Goal: Navigation & Orientation: Understand site structure

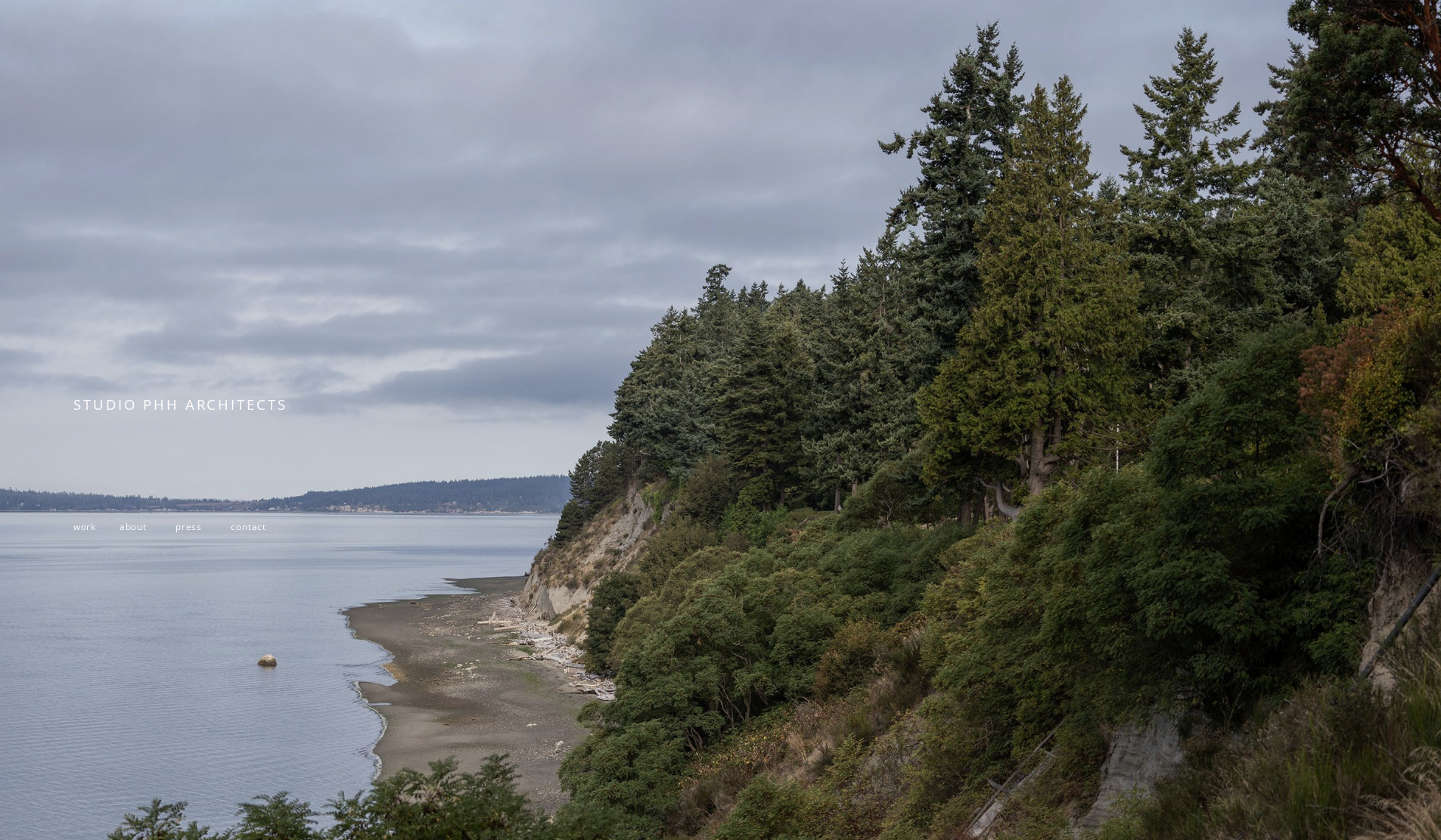
scroll to position [169, 0]
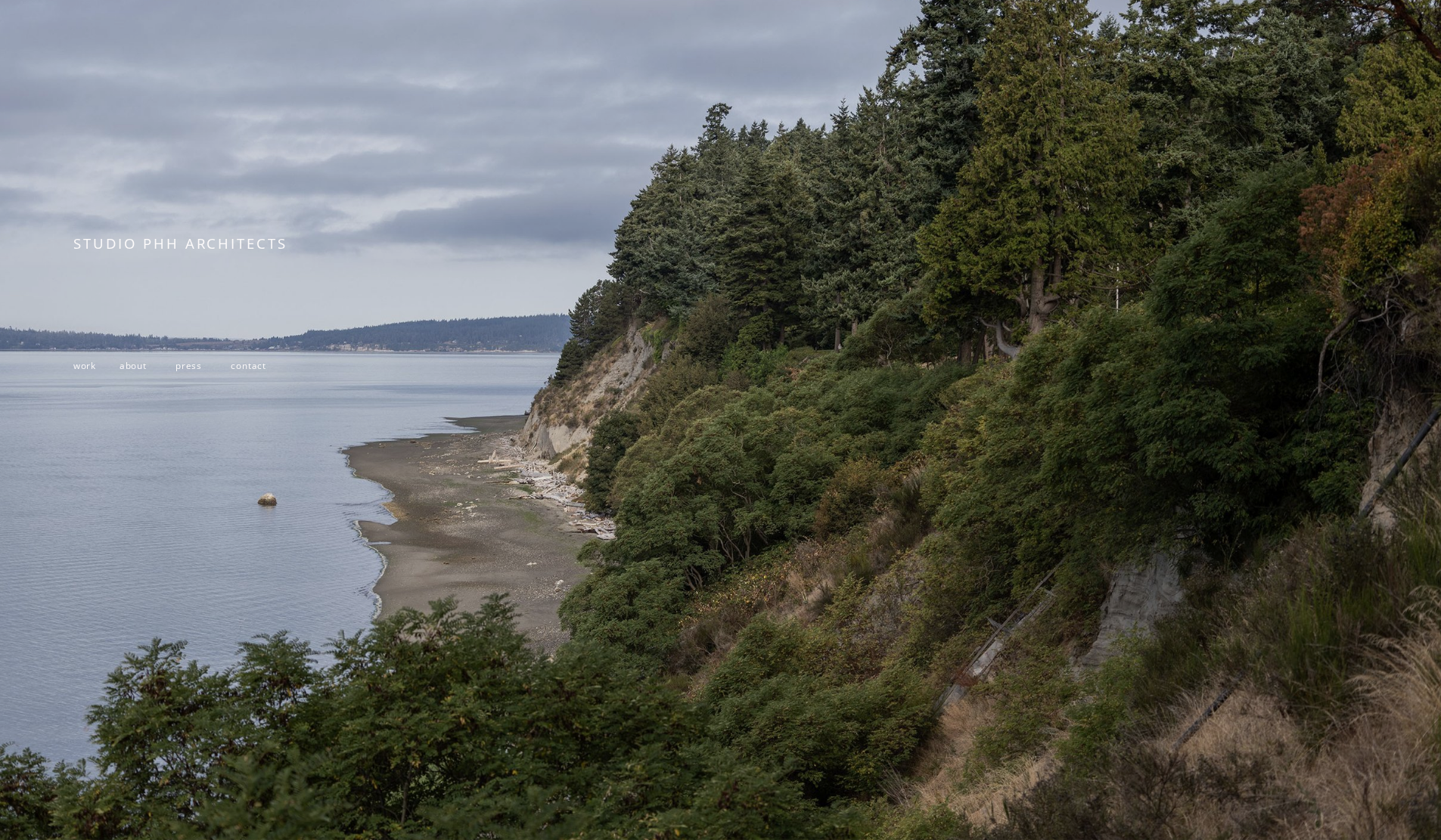
click at [133, 369] on p "work about press contact" at bounding box center [338, 366] width 530 height 22
click at [139, 362] on span "about" at bounding box center [133, 366] width 27 height 12
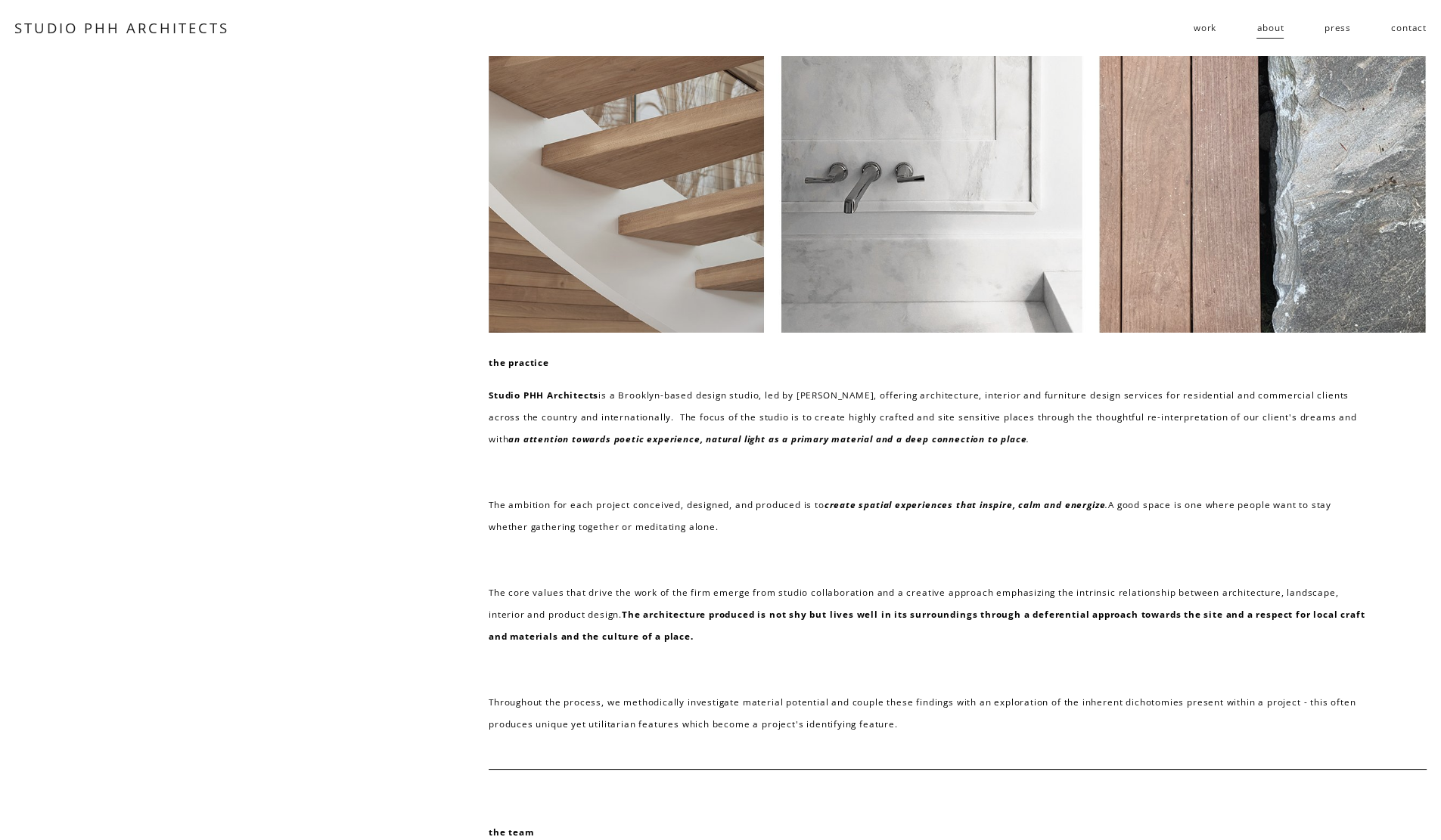
click at [1208, 26] on span "work" at bounding box center [1205, 28] width 23 height 22
click at [0, 0] on span "residential" at bounding box center [0, 0] width 0 height 0
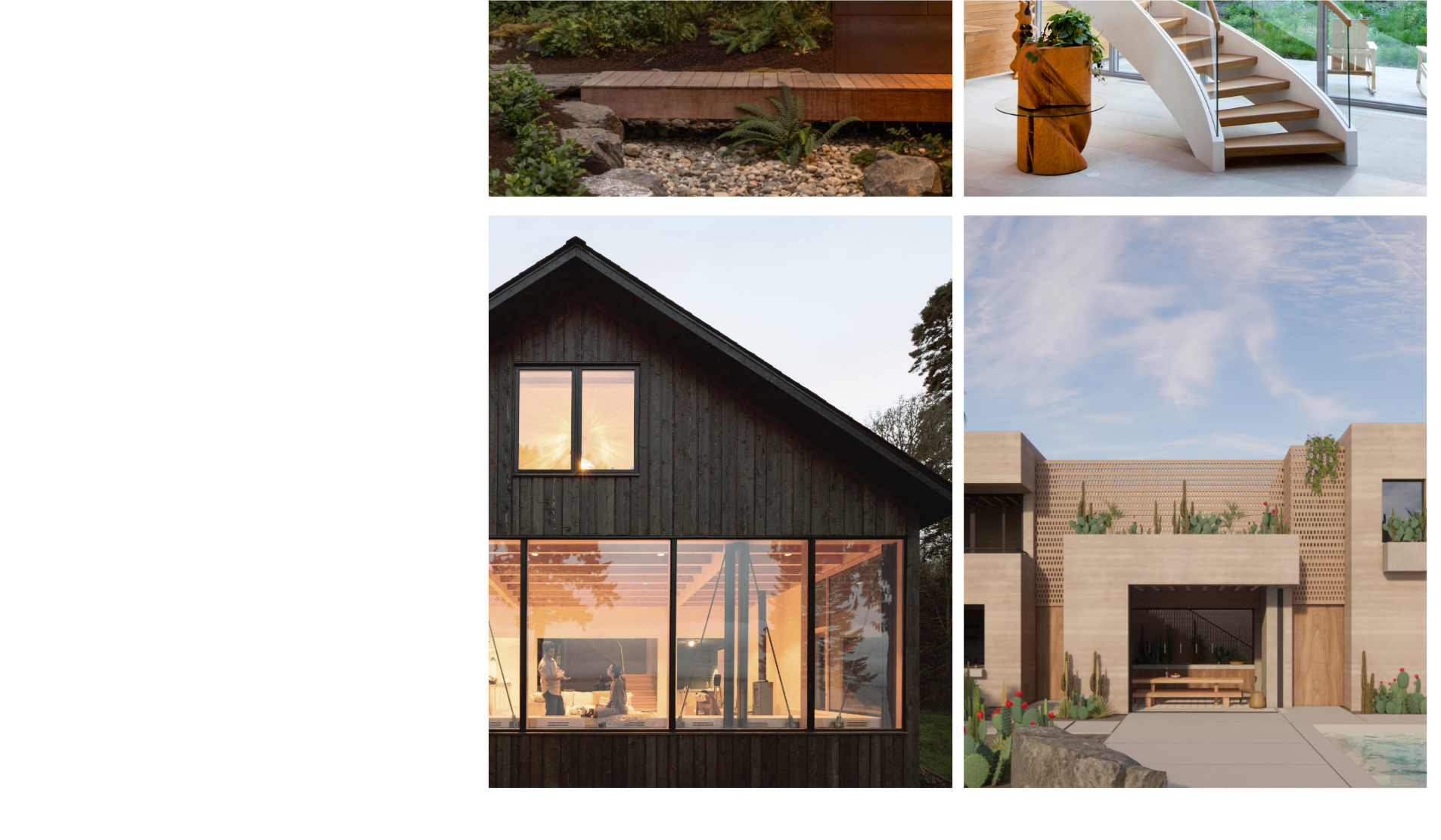
scroll to position [429, 0]
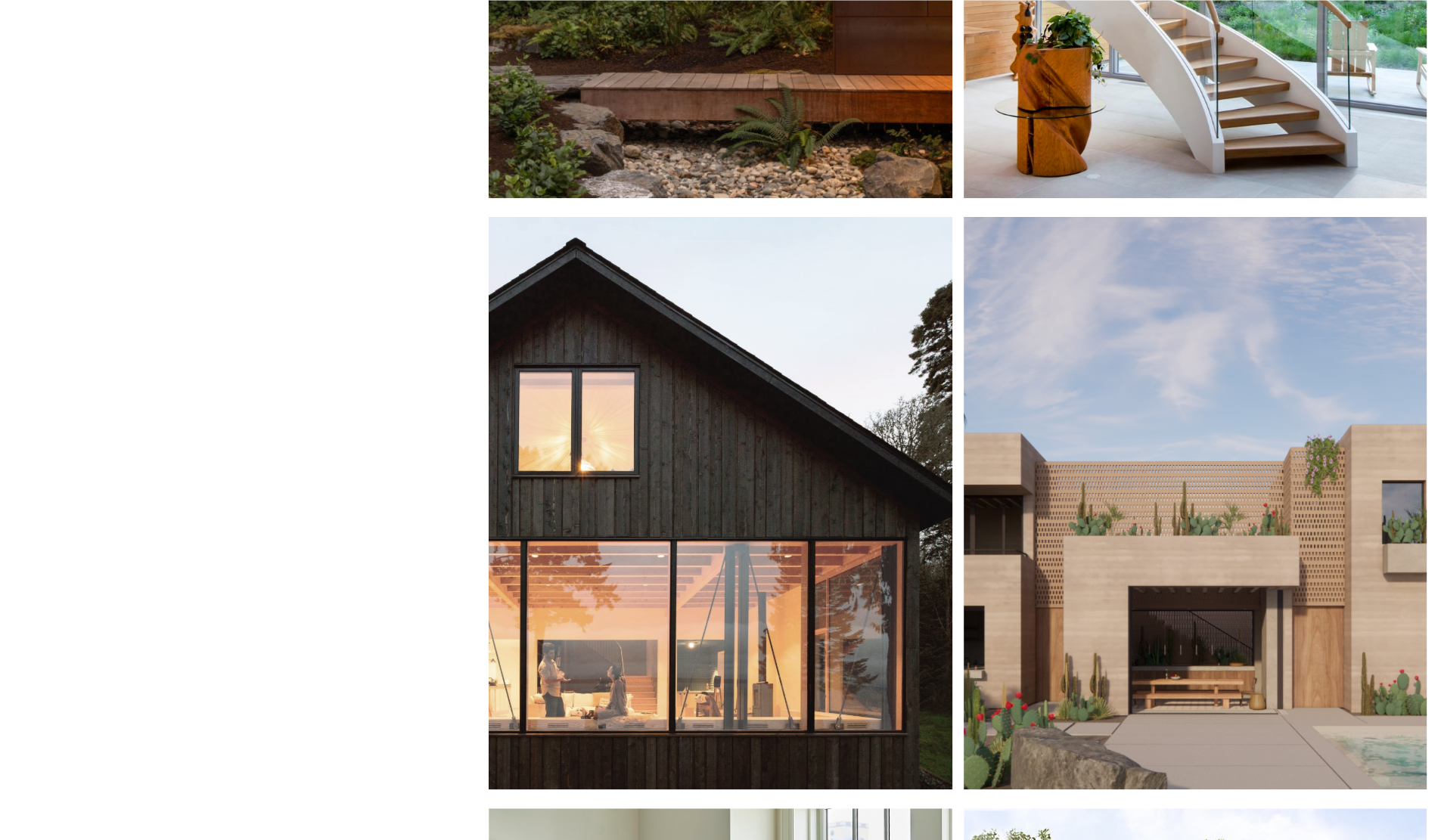
click at [750, 435] on div at bounding box center [720, 503] width 463 height 573
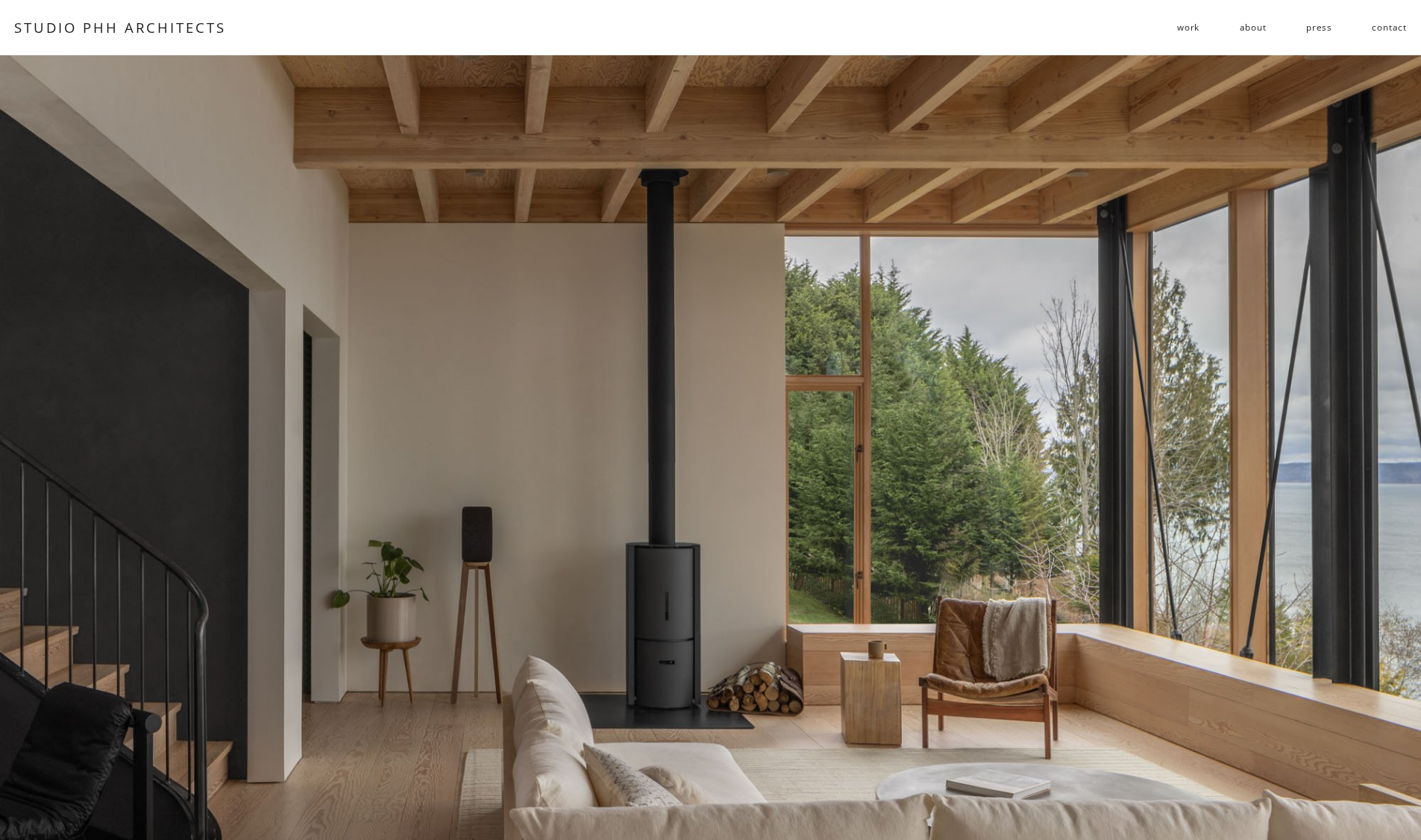
click at [1126, 248] on div at bounding box center [710, 507] width 1421 height 904
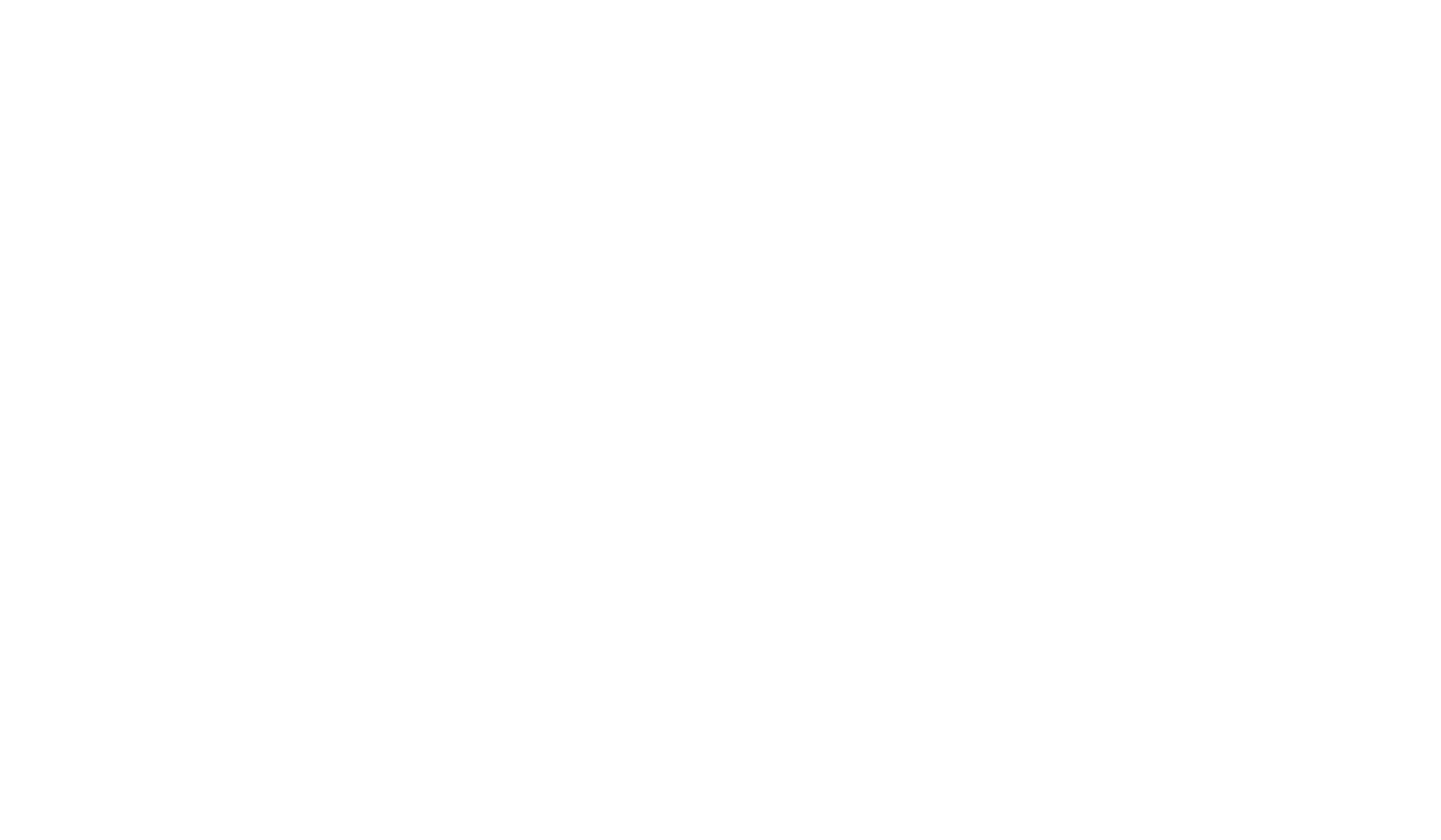
scroll to position [5045, 0]
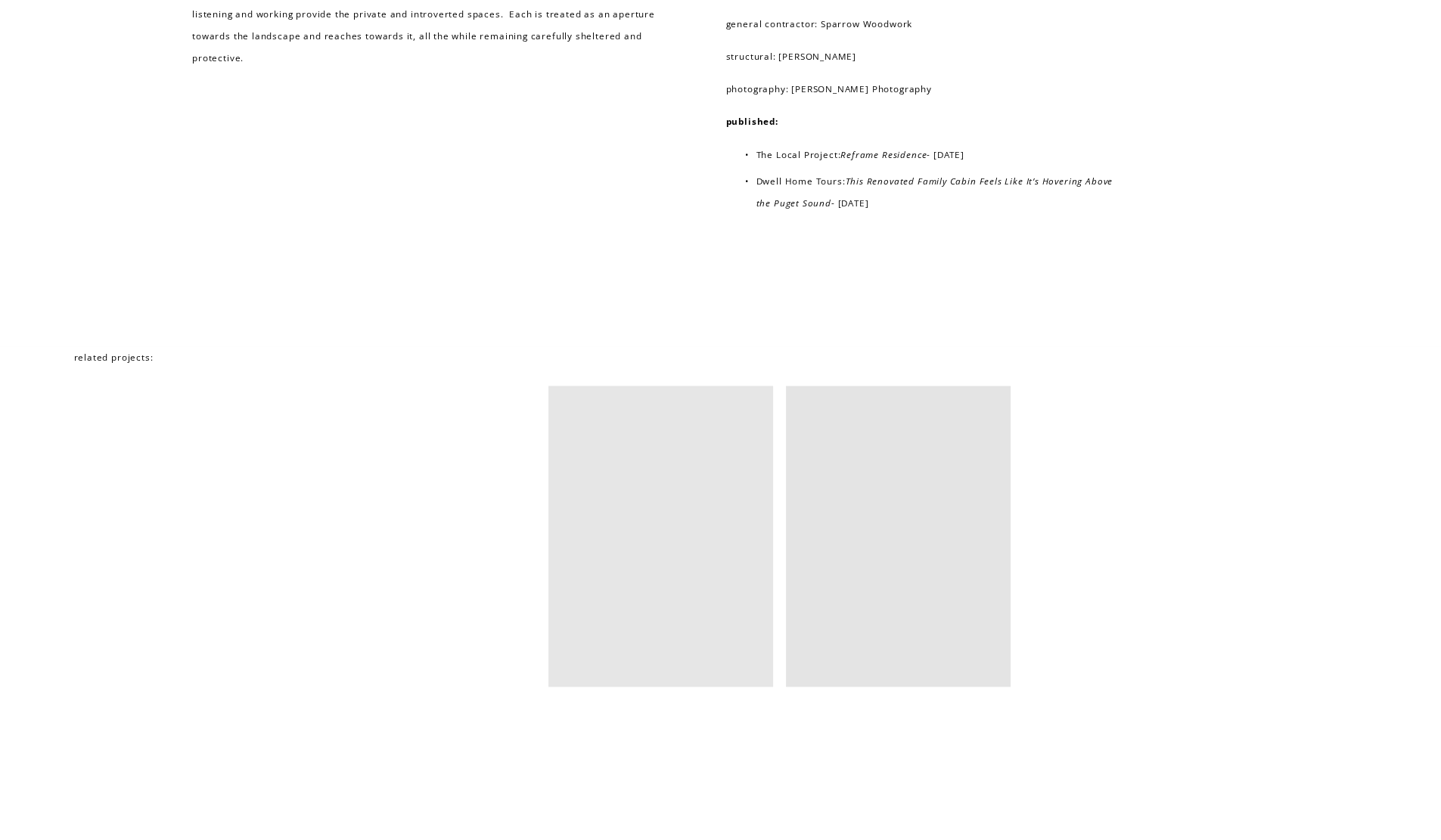
scroll to position [10011, 0]
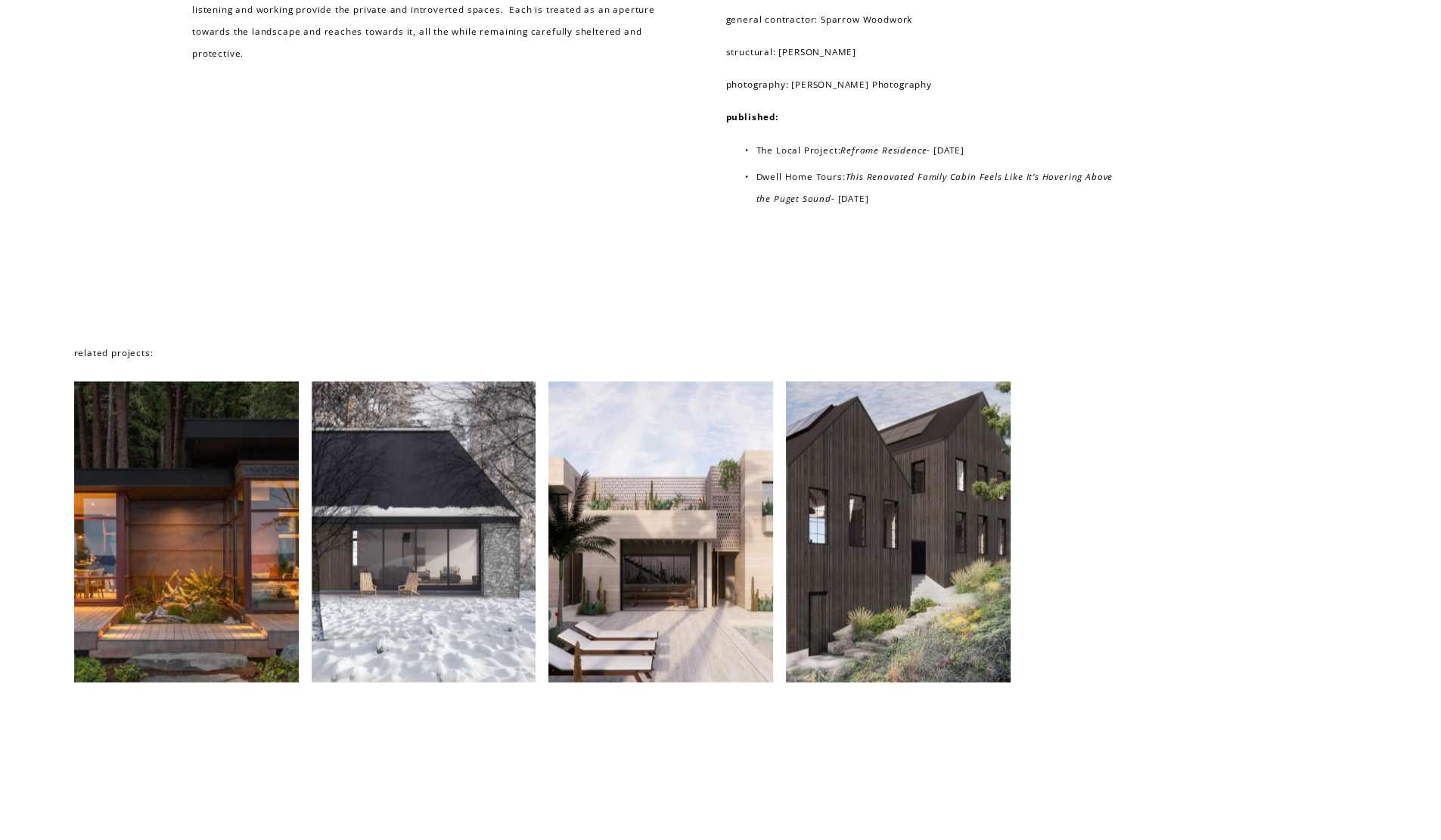
click at [217, 581] on div at bounding box center [186, 531] width 224 height 301
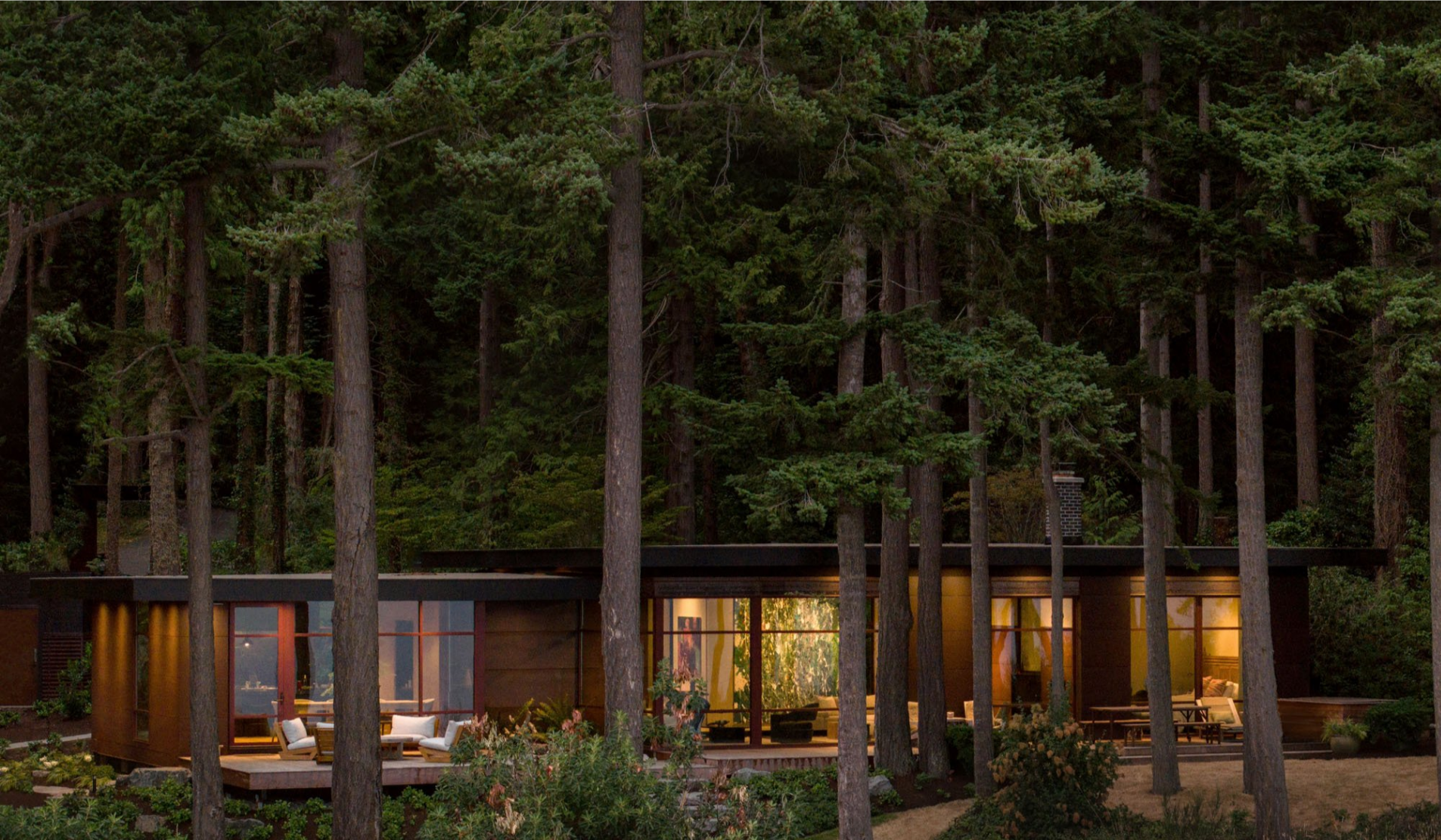
click at [1350, 571] on div at bounding box center [720, 574] width 1441 height 1311
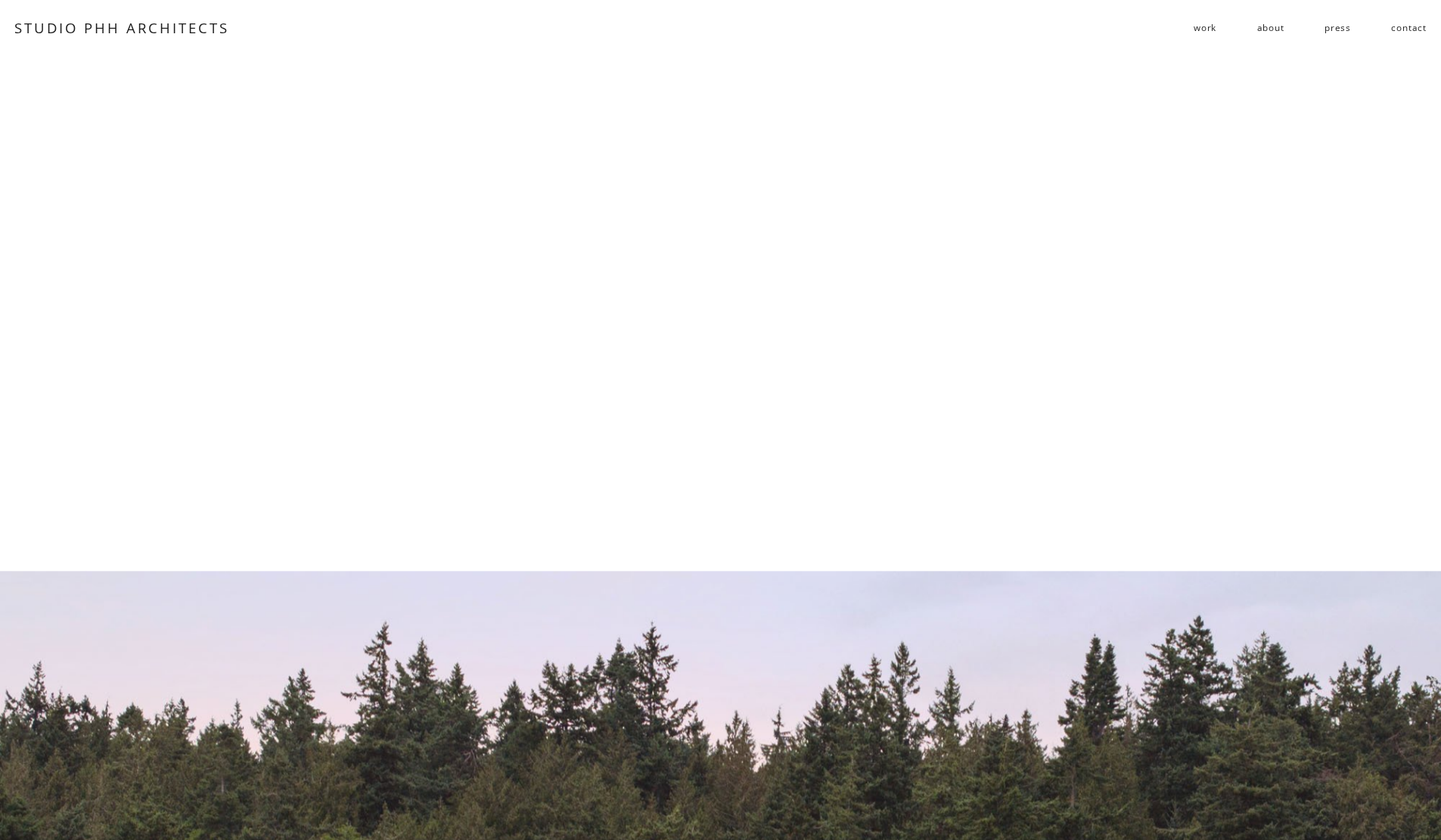
scroll to position [8820, 0]
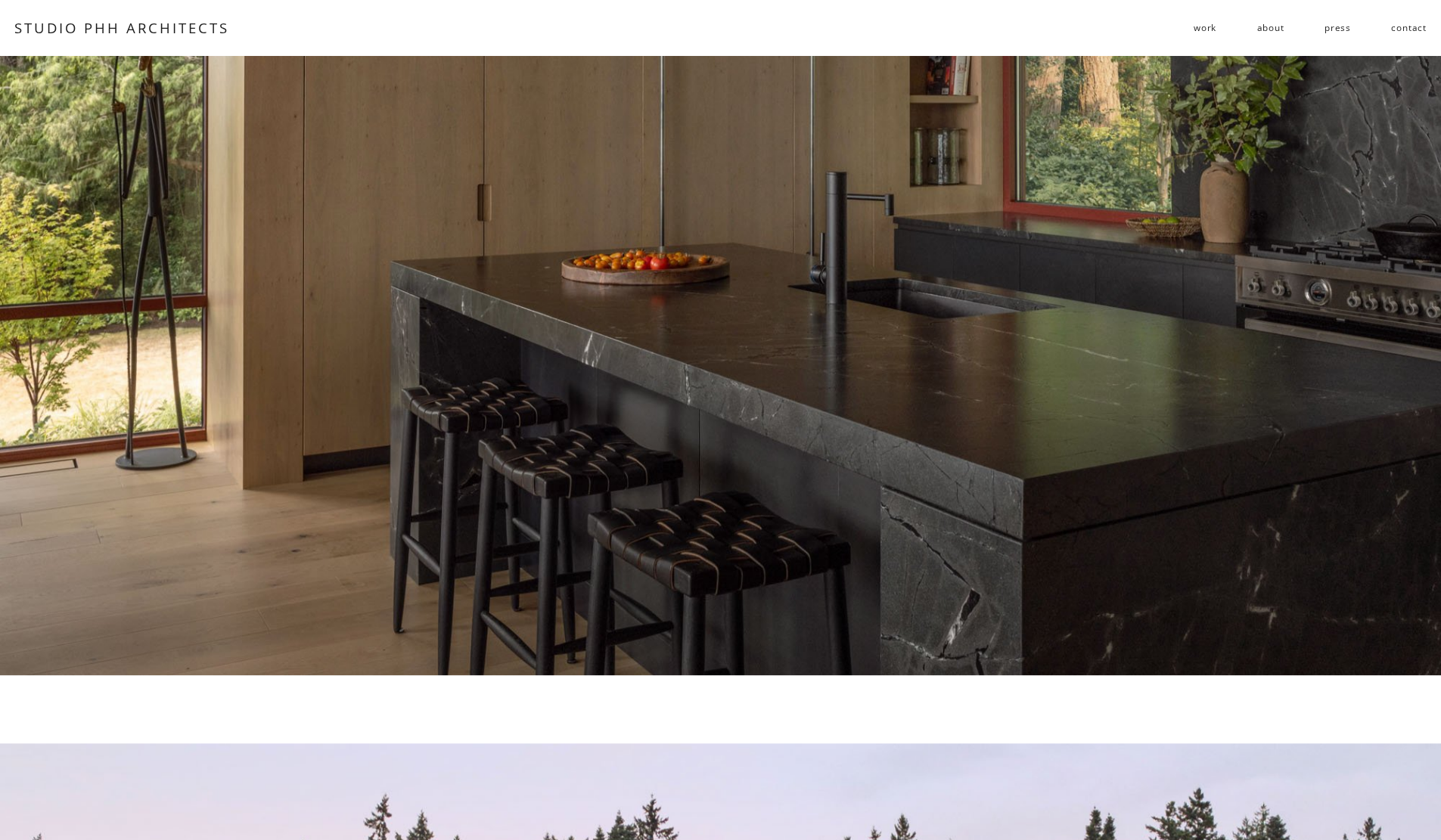
click at [1256, 32] on nav "work residential public follies about press contact" at bounding box center [1310, 28] width 233 height 24
click at [1265, 30] on link "about" at bounding box center [1270, 28] width 27 height 24
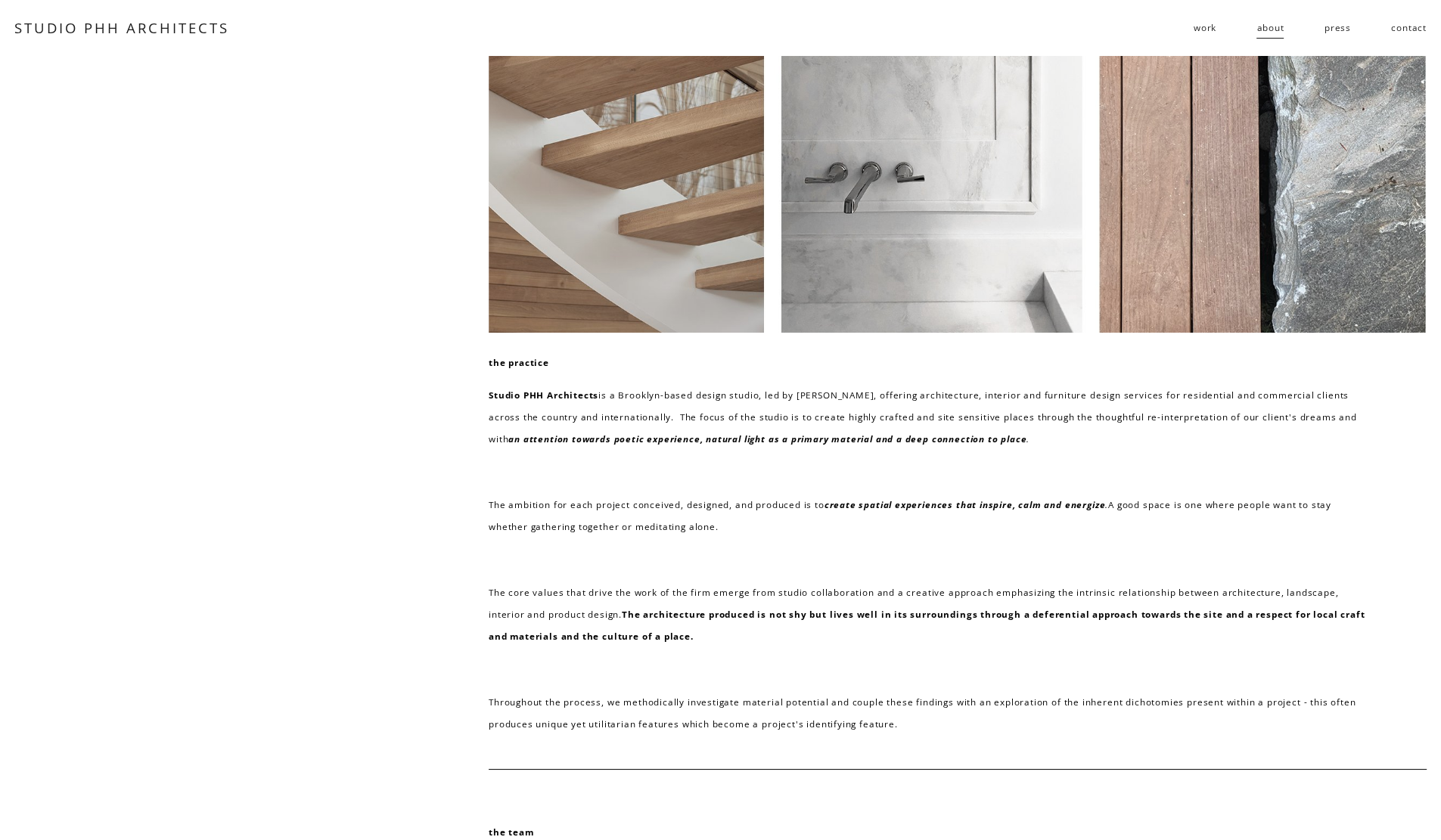
click at [208, 26] on link "STUDIO PHH ARCHITECTS" at bounding box center [122, 27] width 214 height 19
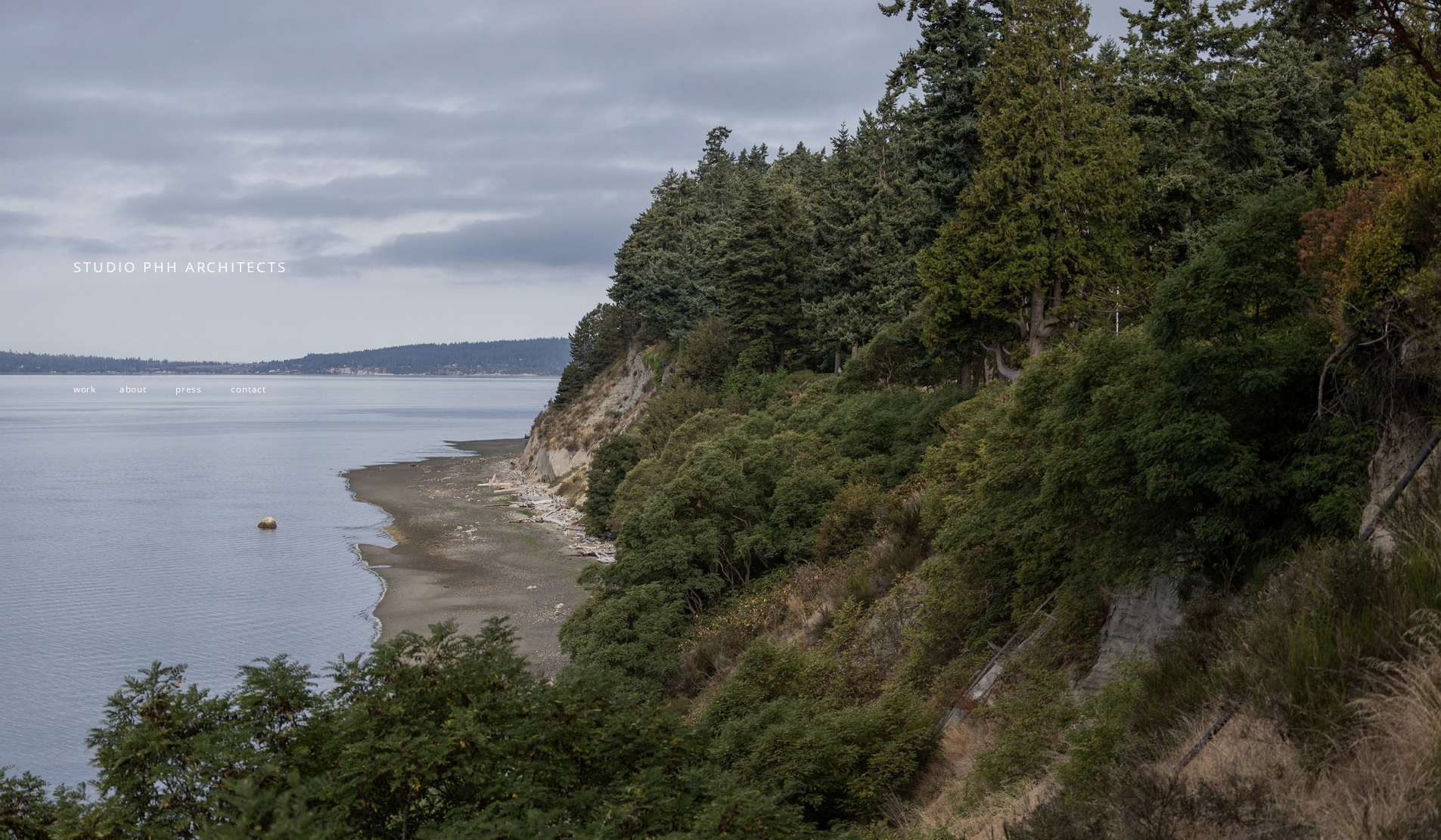
scroll to position [169, 0]
